Goal: Information Seeking & Learning: Learn about a topic

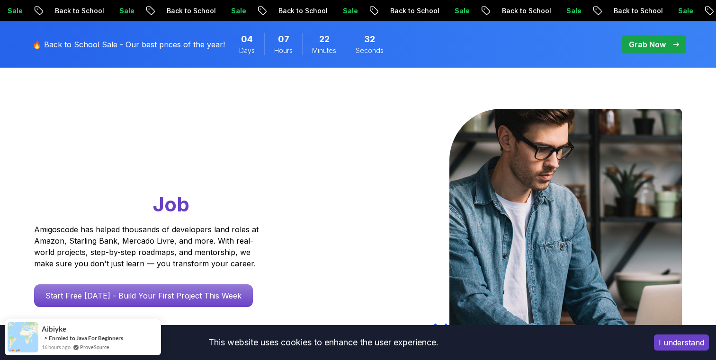
scroll to position [63, 0]
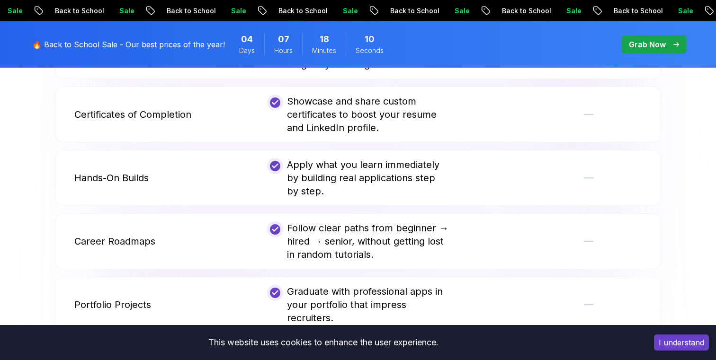
scroll to position [2012, 0]
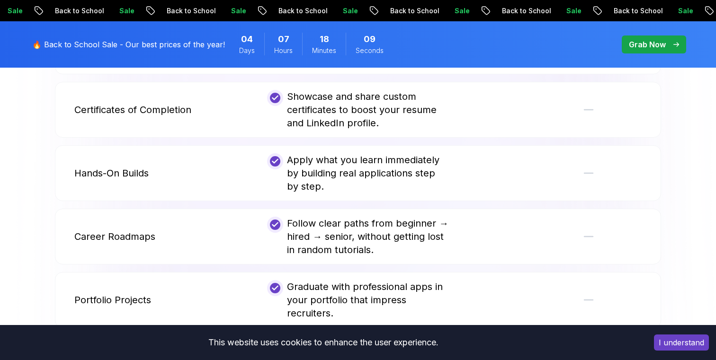
click at [369, 234] on div "Follow clear paths from beginner → hired → senior, without getting lost in rand…" at bounding box center [357, 237] width 181 height 40
click at [129, 230] on p "Career Roadmaps" at bounding box center [114, 236] width 81 height 13
click at [261, 216] on div "Career Roadmaps Follow clear paths from beginner → hired → senior, without gett…" at bounding box center [358, 237] width 606 height 56
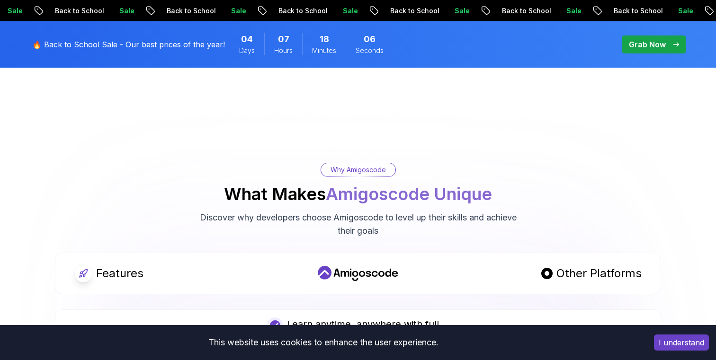
scroll to position [1650, 0]
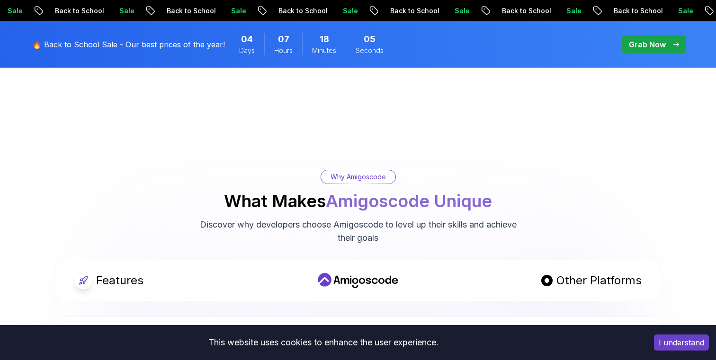
click at [261, 265] on div "Features Other Platforms" at bounding box center [358, 281] width 606 height 42
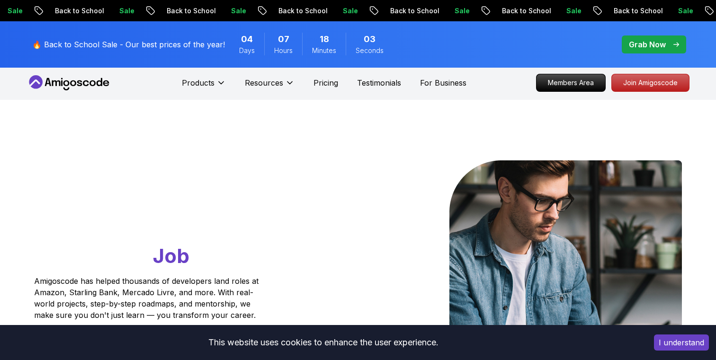
scroll to position [0, 0]
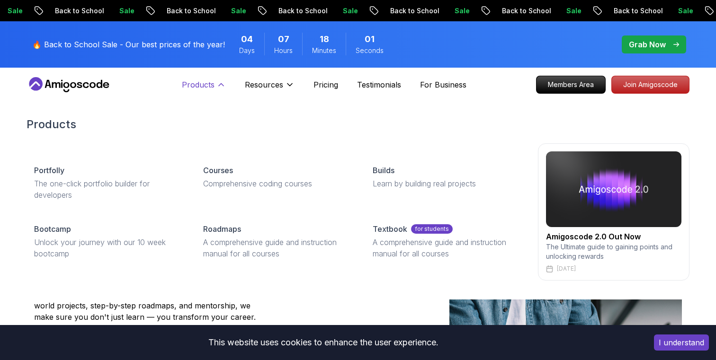
click at [203, 83] on p "Products" at bounding box center [198, 84] width 33 height 11
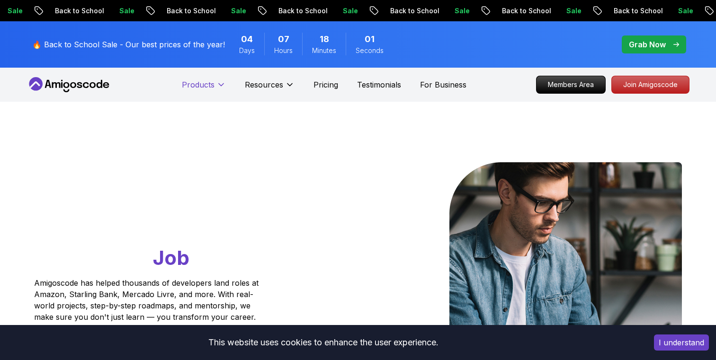
click at [203, 83] on p "Products" at bounding box center [198, 84] width 33 height 11
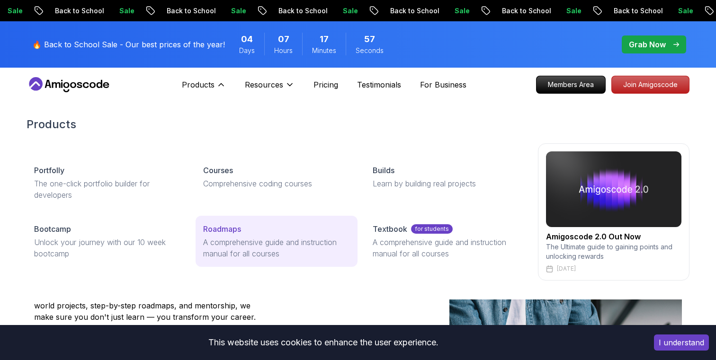
click at [245, 246] on p "A comprehensive guide and instruction manual for all courses" at bounding box center [276, 248] width 146 height 23
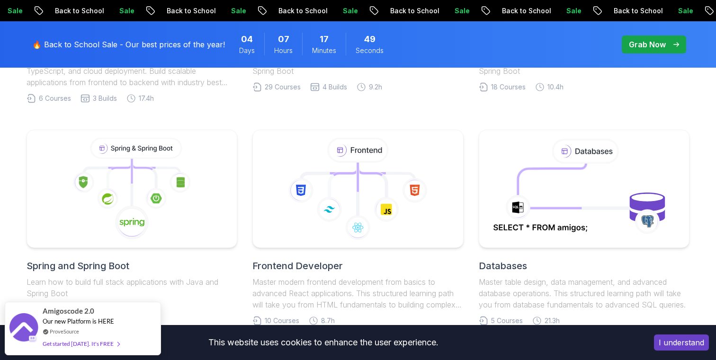
scroll to position [420, 0]
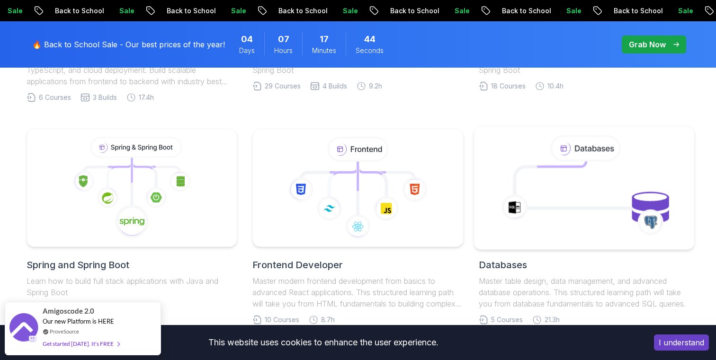
click at [538, 220] on icon at bounding box center [584, 187] width 200 height 107
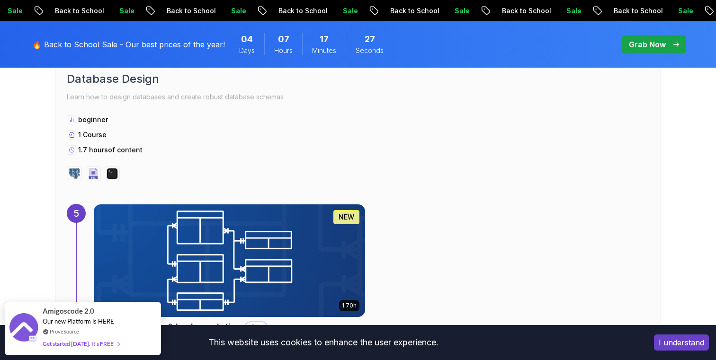
scroll to position [1954, 0]
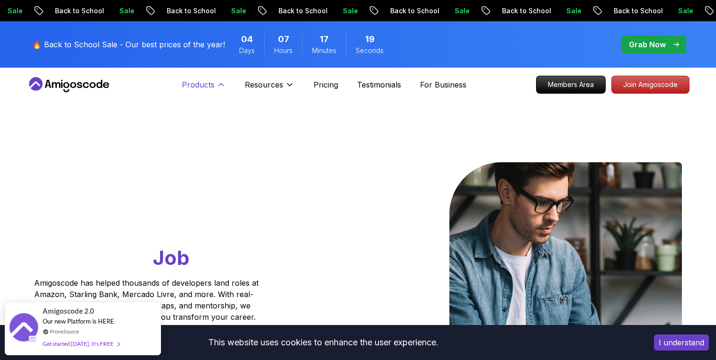
click at [209, 93] on button "Products" at bounding box center [204, 88] width 44 height 19
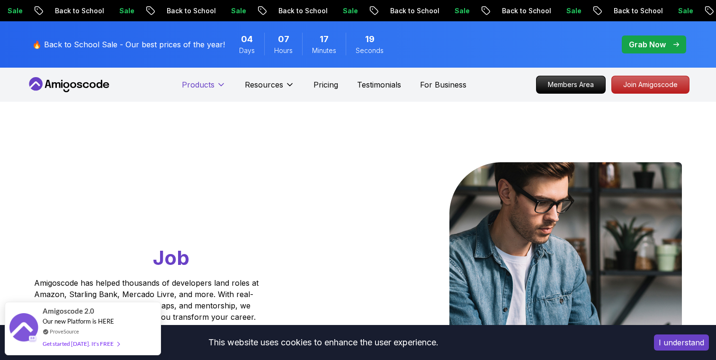
click at [209, 93] on button "Products" at bounding box center [204, 88] width 44 height 19
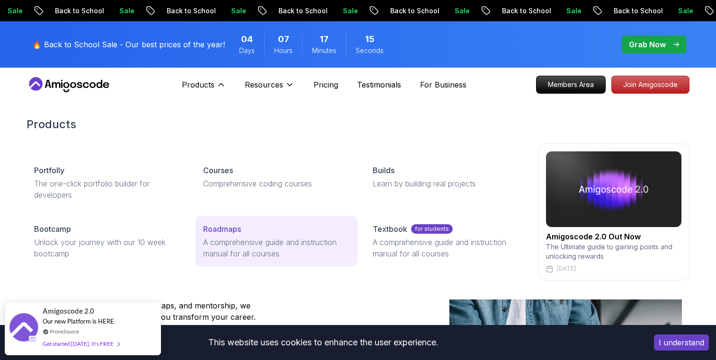
click at [232, 248] on p "A comprehensive guide and instruction manual for all courses" at bounding box center [276, 248] width 146 height 23
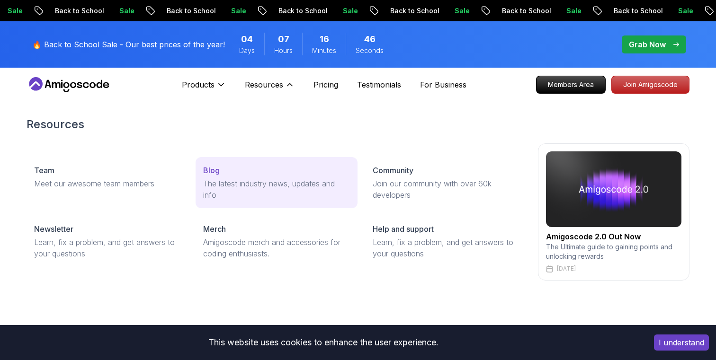
click at [238, 171] on div "Blog" at bounding box center [276, 170] width 146 height 11
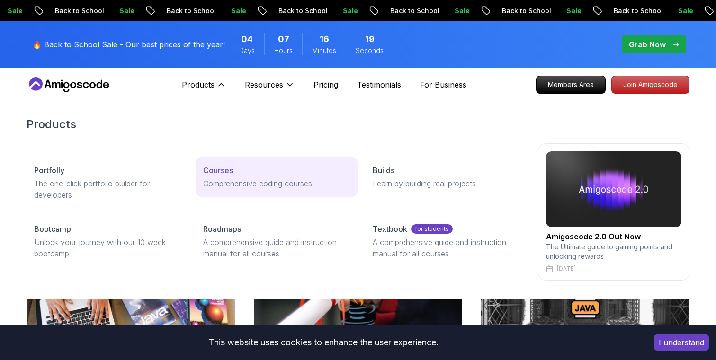
click at [239, 170] on div "Courses" at bounding box center [276, 170] width 146 height 11
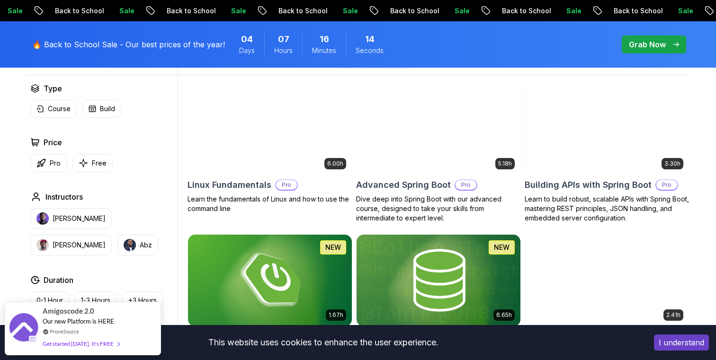
scroll to position [284, 0]
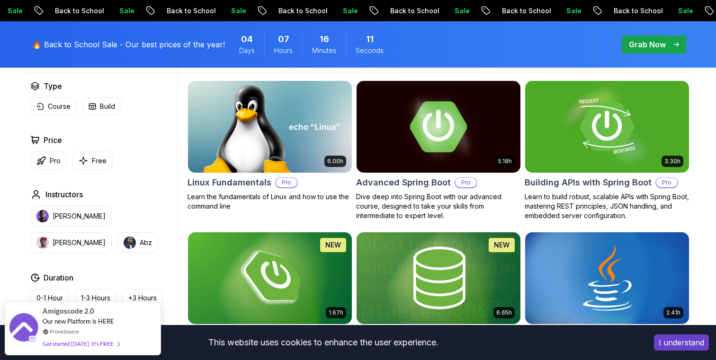
click at [407, 174] on div "5.18h Advanced Spring Boot Pro Dive deep into Spring Boot with our advanced cou…" at bounding box center [438, 150] width 165 height 140
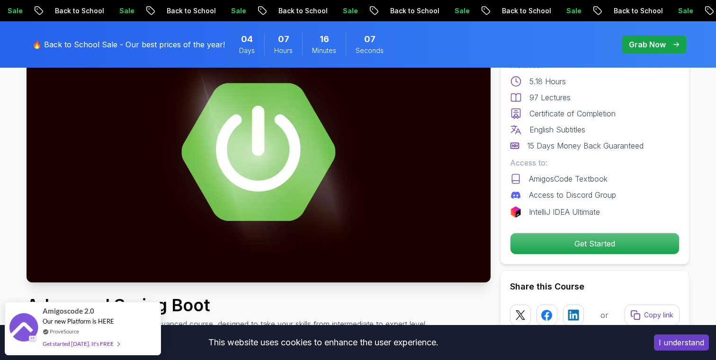
scroll to position [103, 0]
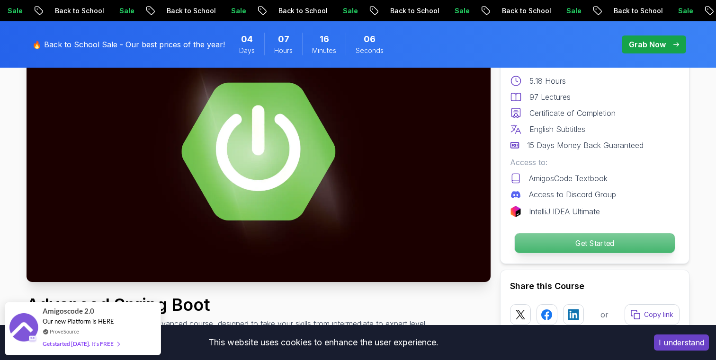
click at [539, 239] on p "Get Started" at bounding box center [594, 243] width 160 height 20
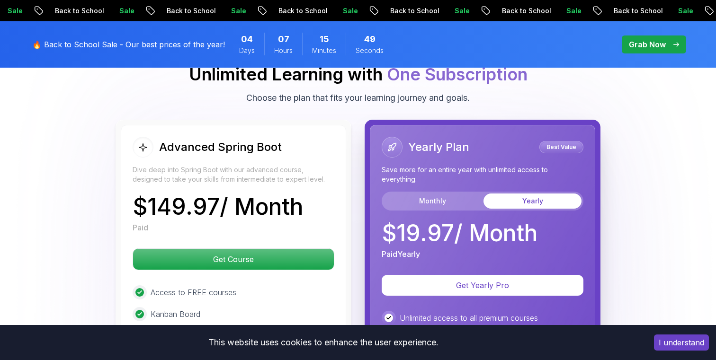
scroll to position [2107, 0]
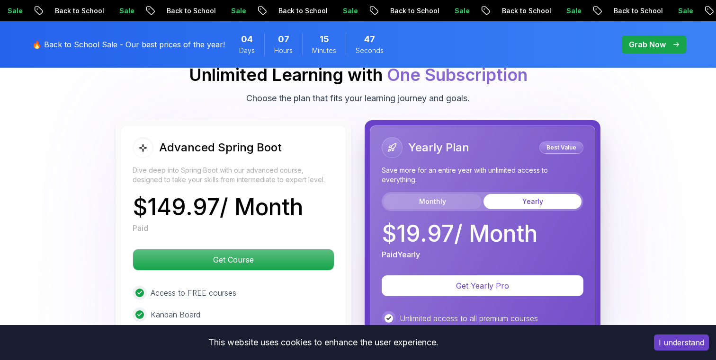
click at [430, 194] on button "Monthly" at bounding box center [432, 201] width 98 height 15
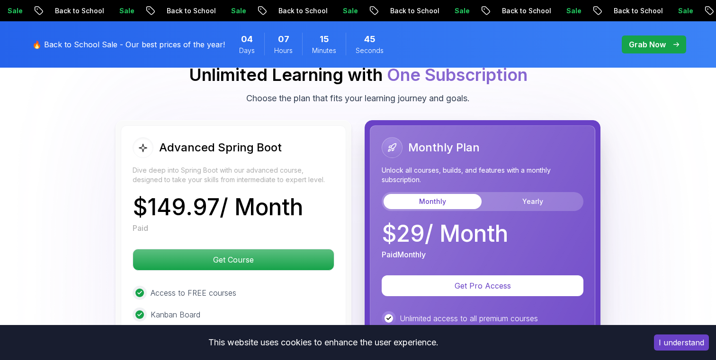
click at [498, 192] on div "Monthly Yearly" at bounding box center [482, 201] width 202 height 19
click at [497, 194] on button "Yearly" at bounding box center [532, 201] width 98 height 15
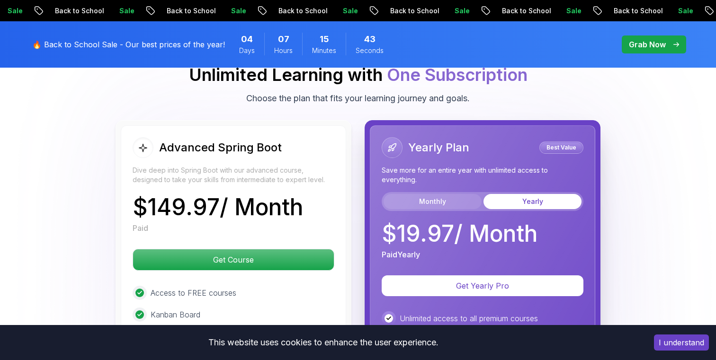
click at [460, 194] on button "Monthly" at bounding box center [432, 201] width 98 height 15
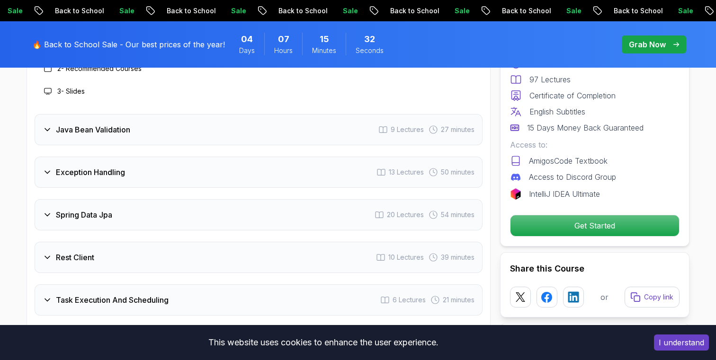
scroll to position [1401, 0]
click at [48, 209] on icon at bounding box center [47, 213] width 9 height 9
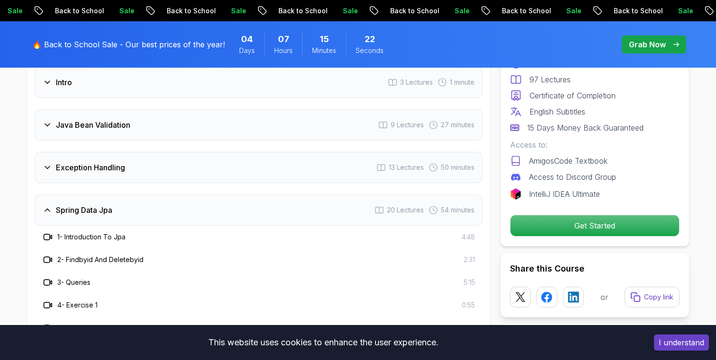
scroll to position [1328, 0]
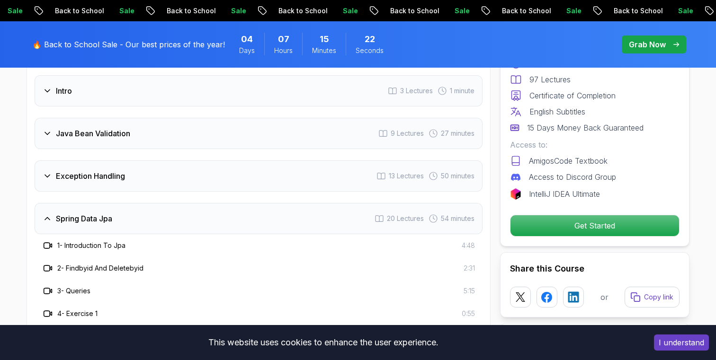
click at [50, 214] on icon at bounding box center [47, 218] width 9 height 9
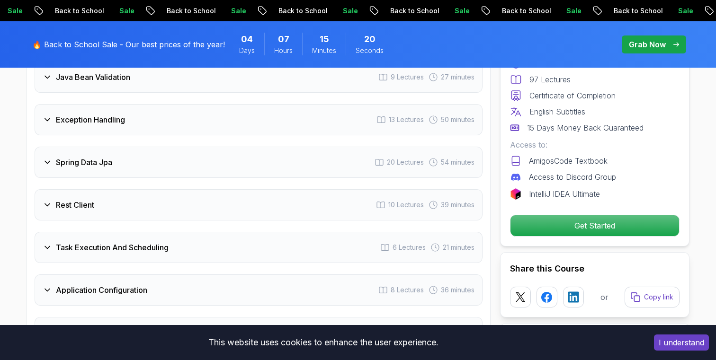
scroll to position [1397, 0]
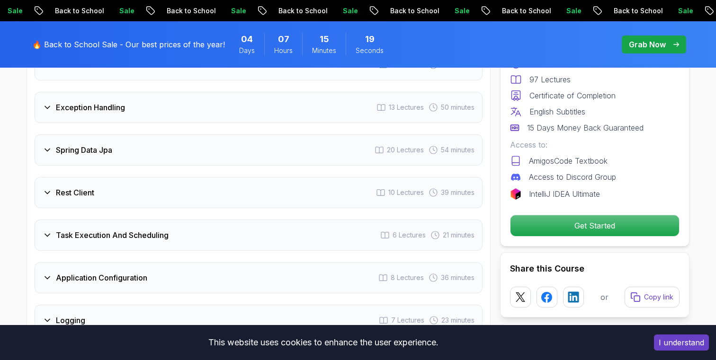
click at [52, 230] on icon at bounding box center [47, 234] width 9 height 9
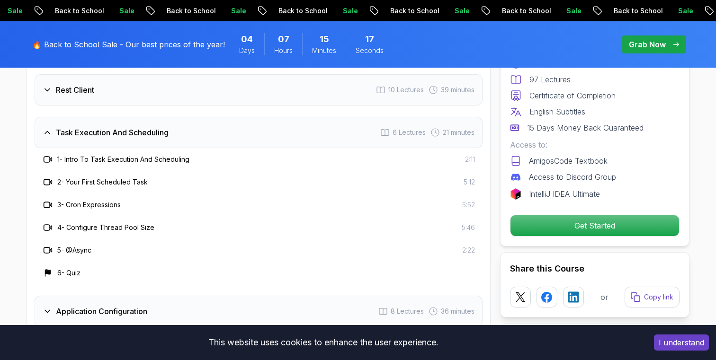
scroll to position [1501, 0]
click at [55, 115] on div "Task Execution And Scheduling 6 Lectures 21 minutes" at bounding box center [259, 130] width 448 height 31
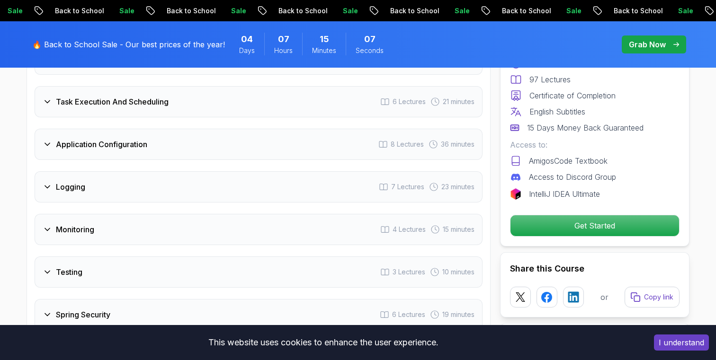
scroll to position [1543, 0]
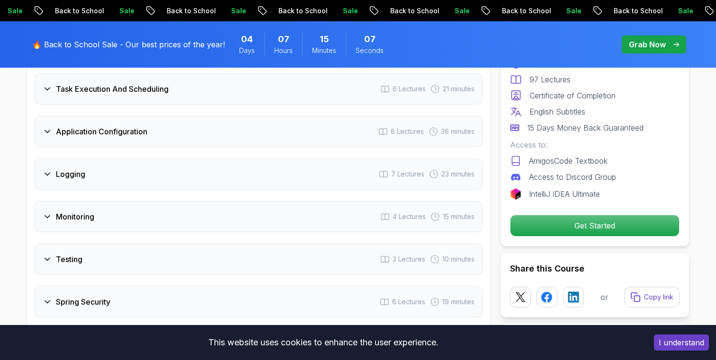
click at [50, 169] on icon at bounding box center [47, 173] width 9 height 9
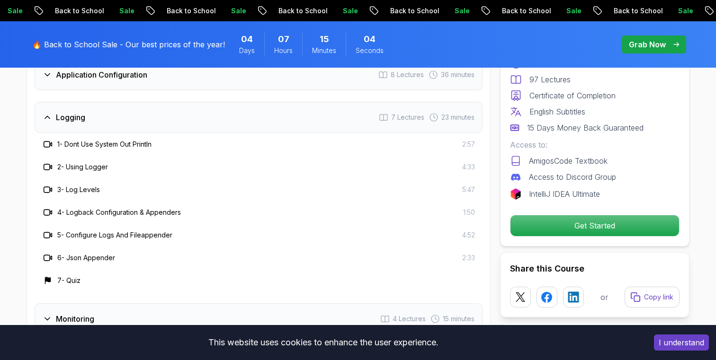
scroll to position [1600, 0]
click at [50, 112] on icon at bounding box center [47, 116] width 9 height 9
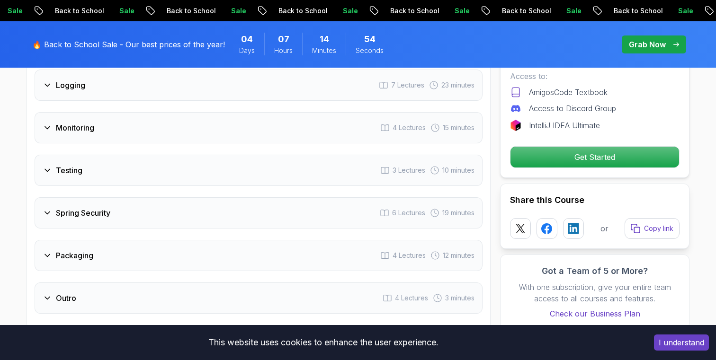
scroll to position [1634, 0]
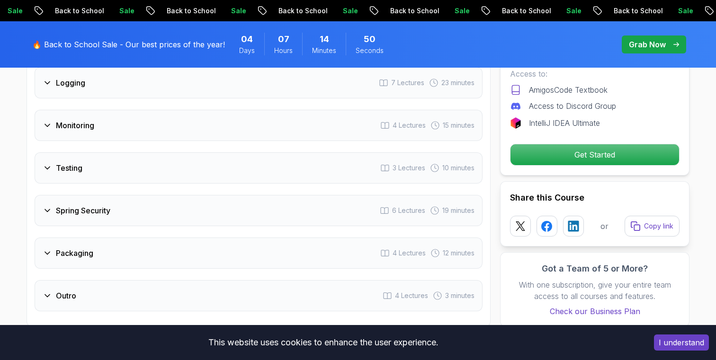
click at [53, 205] on div "Spring Security" at bounding box center [77, 210] width 68 height 11
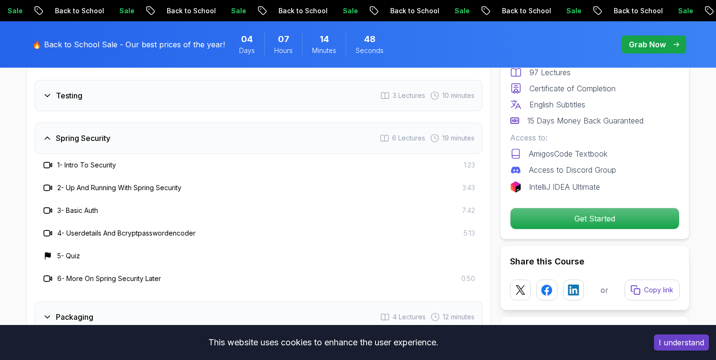
scroll to position [1707, 0]
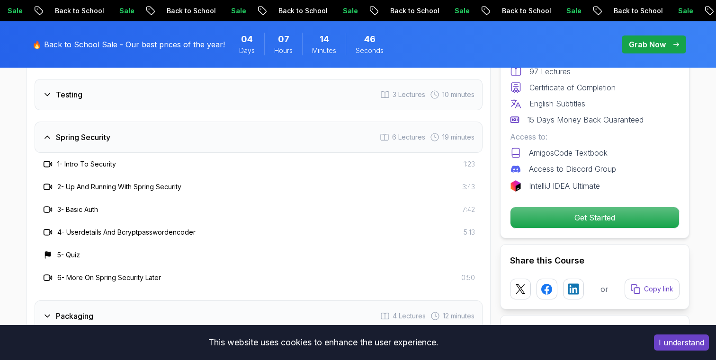
click at [50, 122] on div "Spring Security 6 Lectures 19 minutes" at bounding box center [259, 137] width 448 height 31
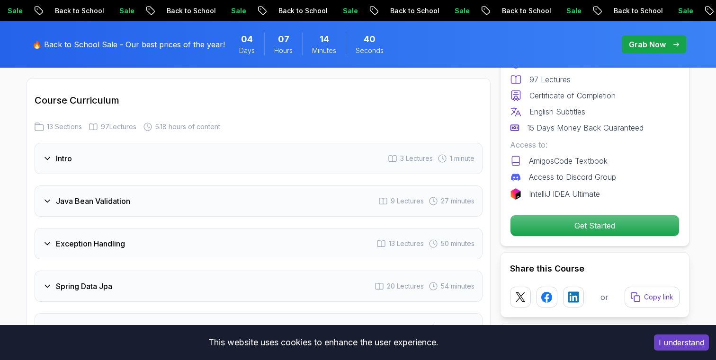
scroll to position [1259, 0]
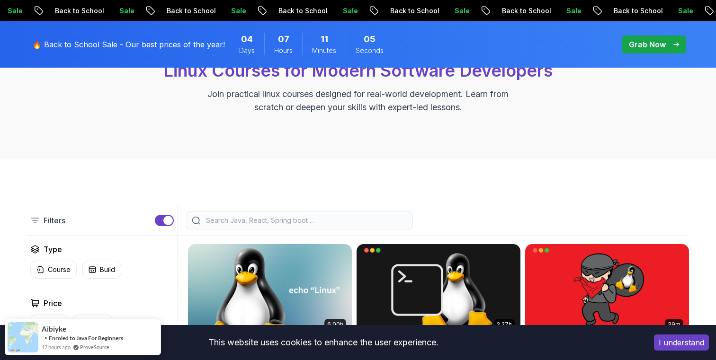
scroll to position [79, 0]
